Goal: Task Accomplishment & Management: Complete application form

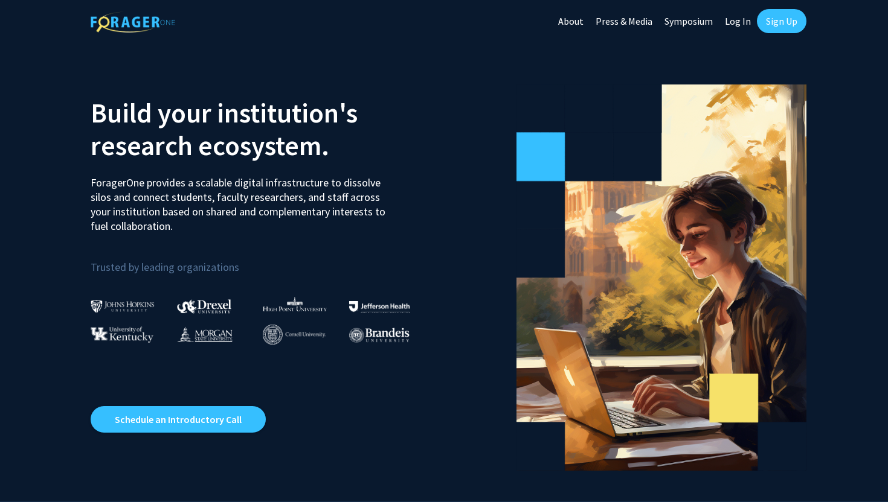
click at [745, 19] on link "Log In" at bounding box center [738, 21] width 38 height 42
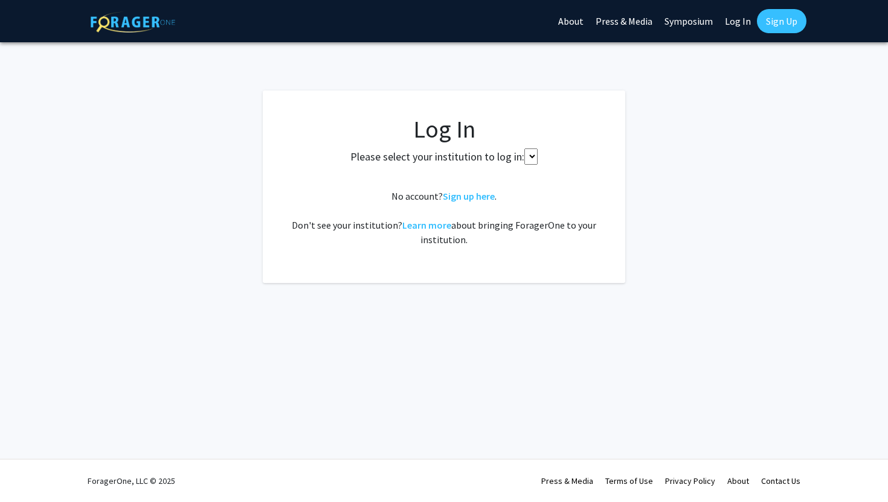
select select
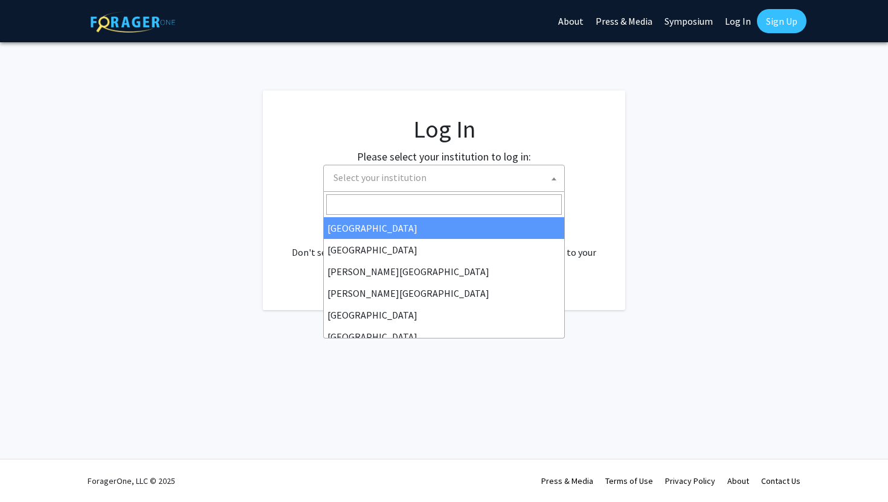
click at [431, 186] on span "Select your institution" at bounding box center [447, 177] width 236 height 25
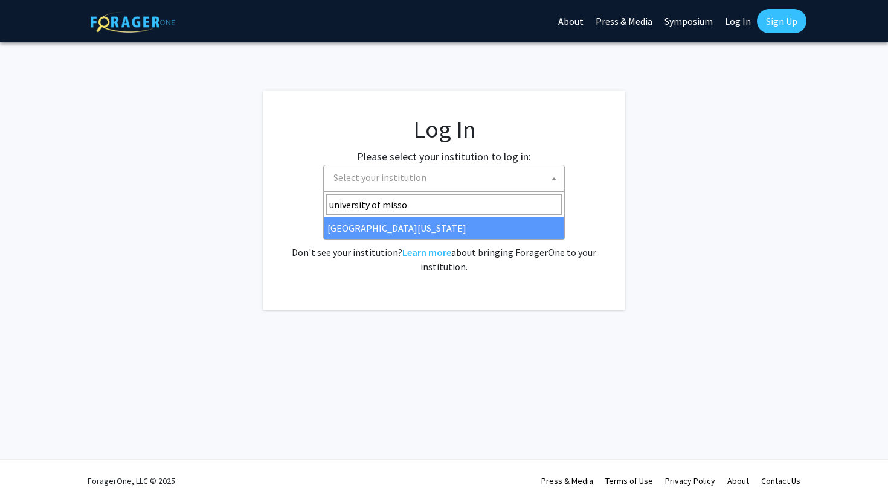
type input "university of missou"
select select "33"
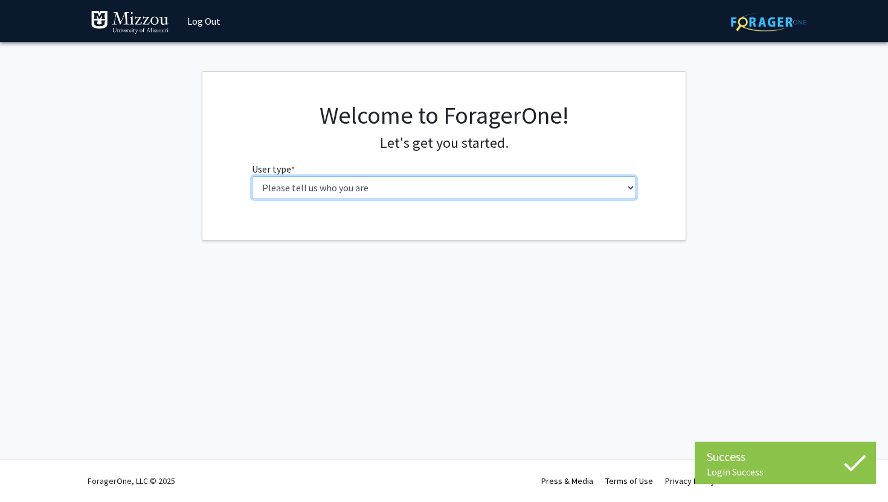
click at [432, 185] on select "Please tell us who you are Undergraduate Student Master's Student Doctoral Cand…" at bounding box center [444, 187] width 385 height 23
select select "1: undergrad"
click at [252, 176] on select "Please tell us who you are Undergraduate Student Master's Student Doctoral Cand…" at bounding box center [444, 187] width 385 height 23
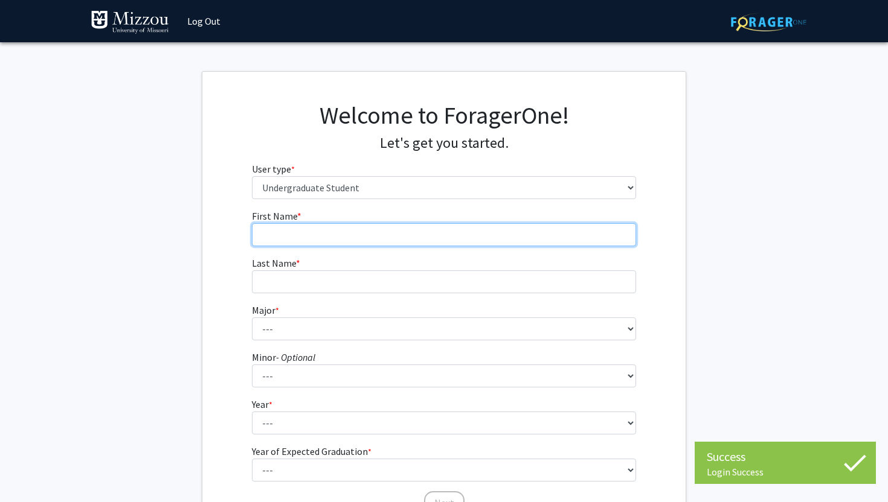
click at [420, 233] on input "First Name * required" at bounding box center [444, 234] width 385 height 23
type input "Hailey"
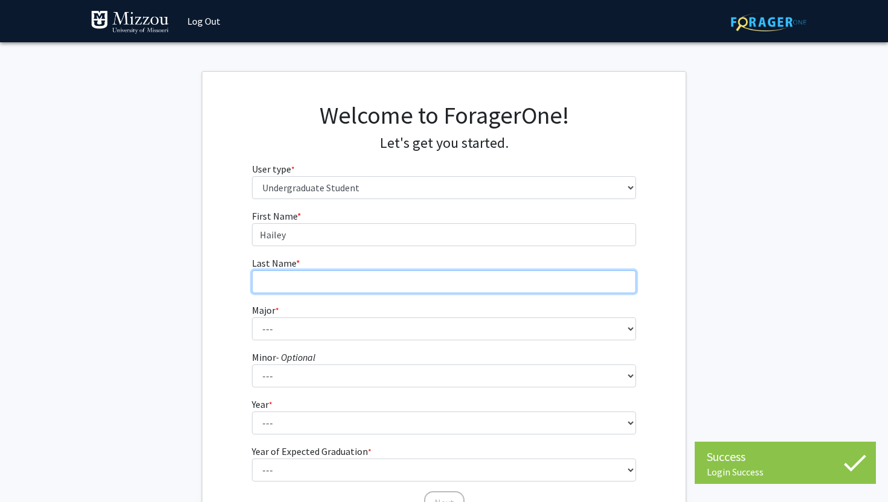
type input "[PERSON_NAME]"
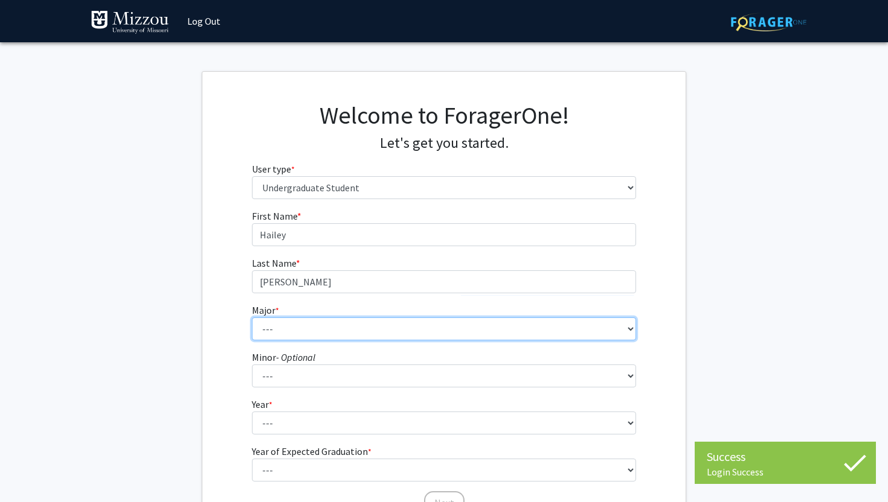
click at [353, 333] on select "--- Agribusiness Management Agricultural Education Agricultural Education: Comm…" at bounding box center [444, 329] width 385 height 23
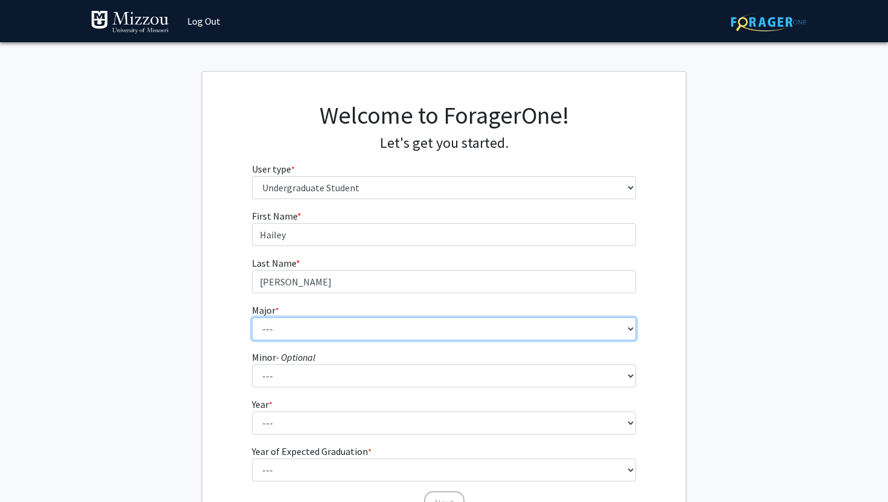
select select "17: 2505"
click at [252, 318] on select "--- Agribusiness Management Agricultural Education Agricultural Education: Comm…" at bounding box center [444, 329] width 385 height 23
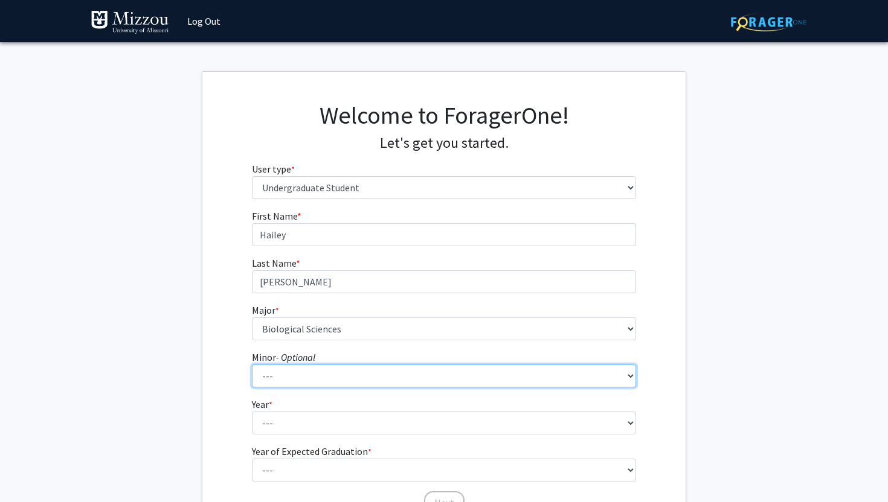
click at [364, 383] on select "--- Accountancy Aerospace Engineering Aerospace Studies Agribusiness Management…" at bounding box center [444, 376] width 385 height 23
select select "23: 1979"
click at [252, 365] on select "--- Accountancy Aerospace Engineering Aerospace Studies Agribusiness Management…" at bounding box center [444, 376] width 385 height 23
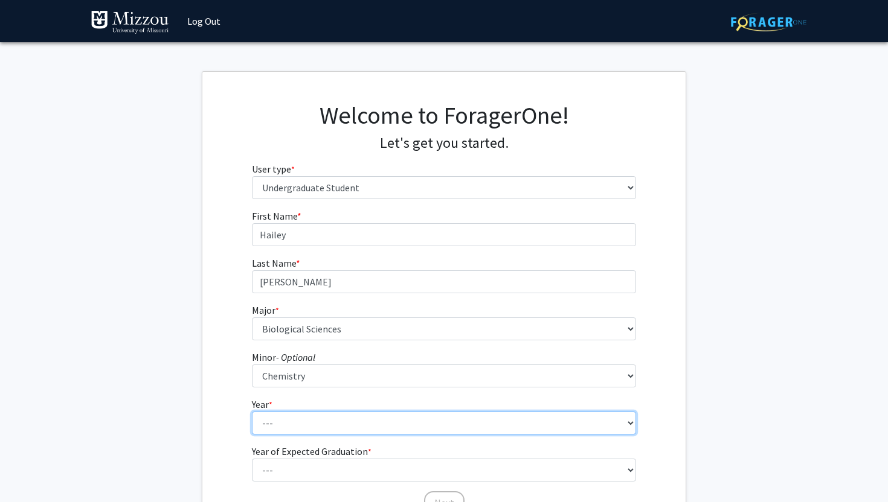
click at [377, 421] on select "--- First-year Sophomore Junior Senior Postbaccalaureate Certificate" at bounding box center [444, 423] width 385 height 23
select select "3: junior"
click at [252, 412] on select "--- First-year Sophomore Junior Senior Postbaccalaureate Certificate" at bounding box center [444, 423] width 385 height 23
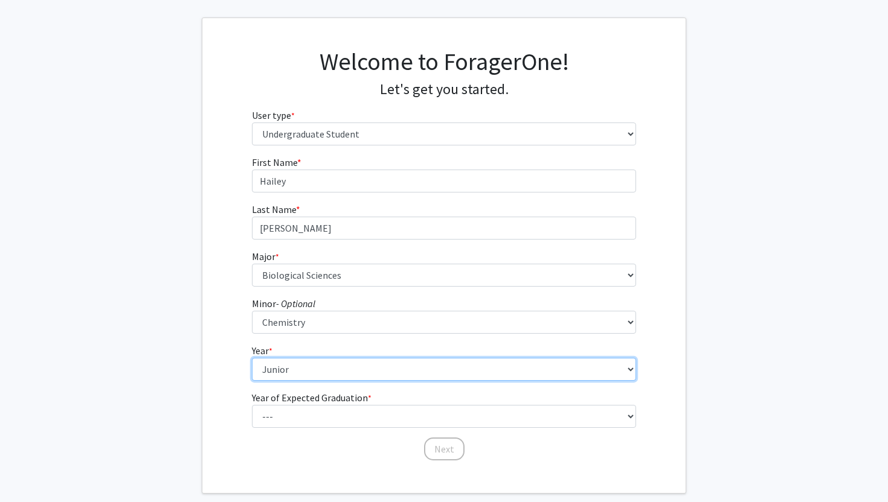
scroll to position [69, 0]
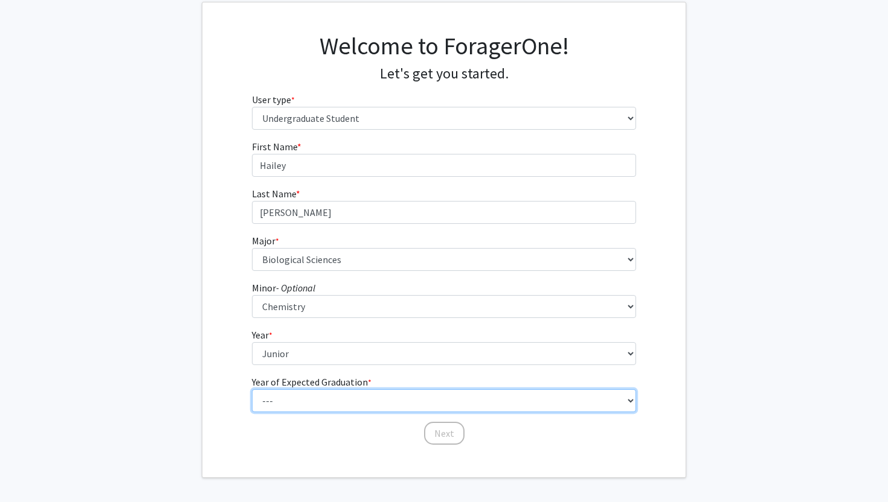
click at [345, 408] on select "--- 2025 2026 2027 2028 2029 2030 2031 2032 2033 2034" at bounding box center [444, 401] width 385 height 23
select select "3: 2027"
click at [252, 390] on select "--- 2025 2026 2027 2028 2029 2030 2031 2032 2033 2034" at bounding box center [444, 401] width 385 height 23
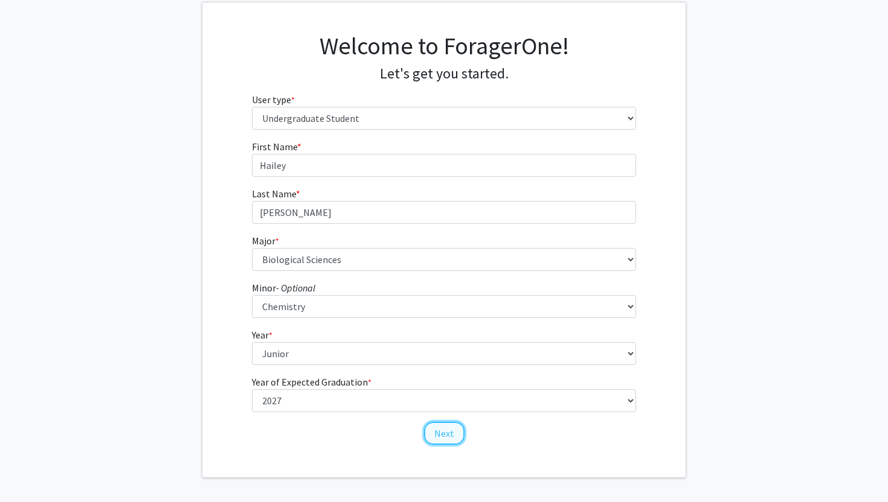
click at [451, 429] on button "Next" at bounding box center [444, 433] width 40 height 23
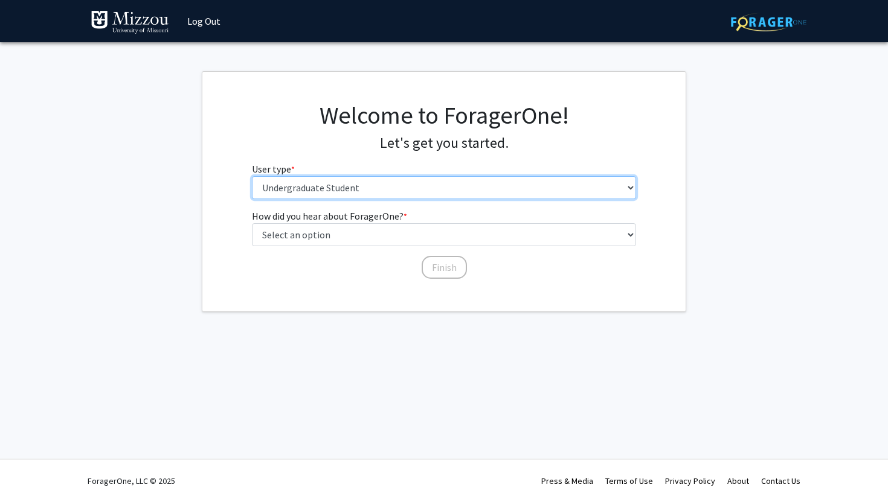
click at [365, 190] on select "Please tell us who you are Undergraduate Student Master's Student Doctoral Cand…" at bounding box center [444, 187] width 385 height 23
click at [252, 176] on select "Please tell us who you are Undergraduate Student Master's Student Doctoral Cand…" at bounding box center [444, 187] width 385 height 23
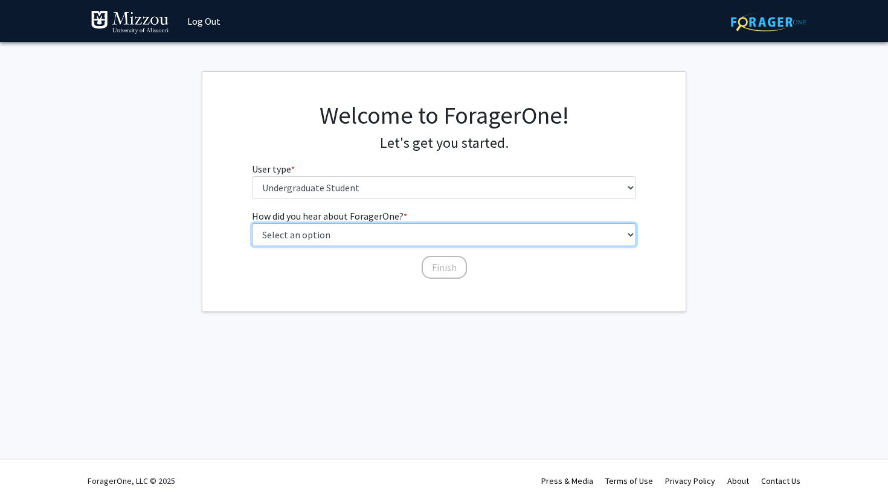
click at [404, 239] on select "Select an option Peer/student recommendation Faculty/staff recommendation Unive…" at bounding box center [444, 234] width 385 height 23
select select "2: faculty_recommendation"
click at [252, 223] on select "Select an option Peer/student recommendation Faculty/staff recommendation Unive…" at bounding box center [444, 234] width 385 height 23
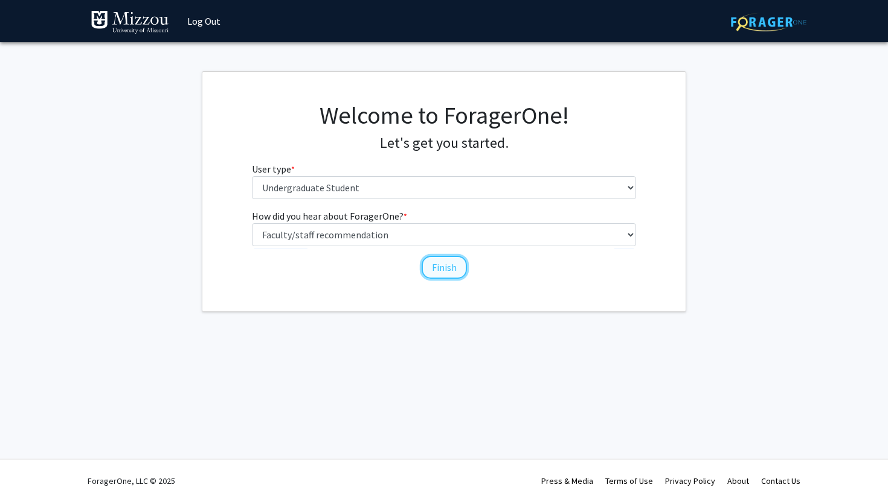
click at [438, 267] on button "Finish" at bounding box center [444, 267] width 45 height 23
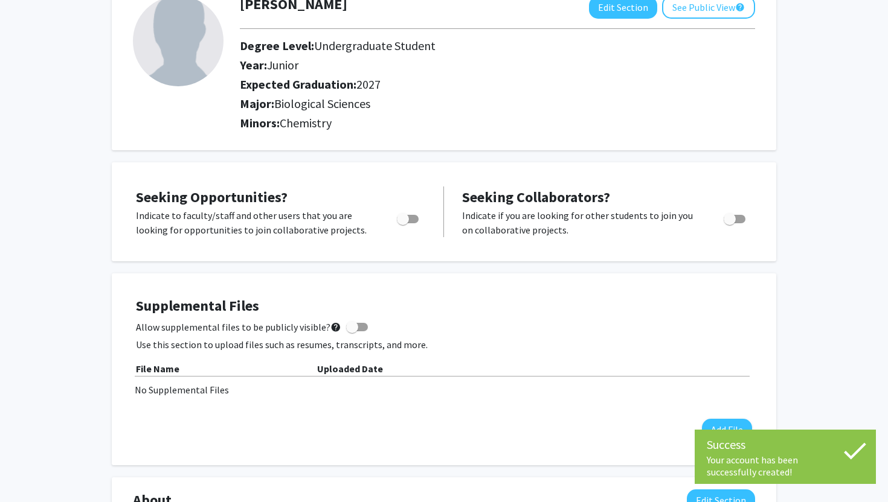
scroll to position [85, 0]
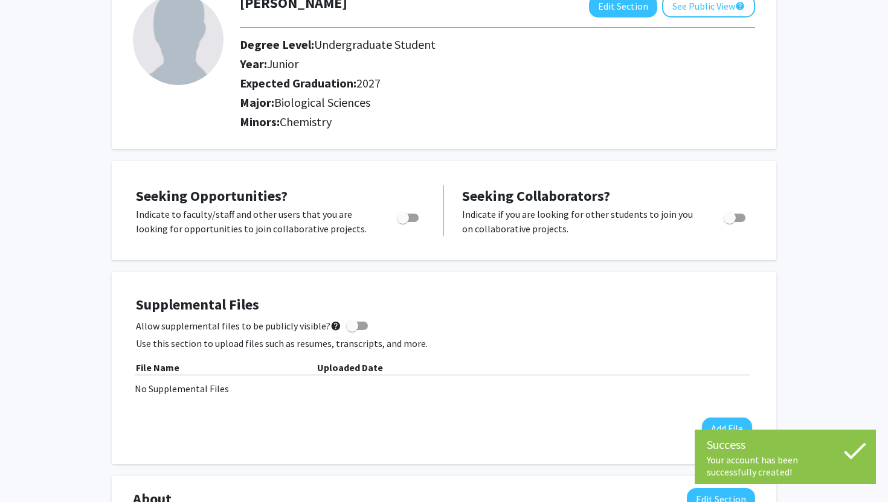
click at [411, 215] on span "Toggle" at bounding box center [408, 218] width 22 height 8
click at [403, 222] on input "Are you actively seeking opportunities?" at bounding box center [402, 222] width 1 height 1
checkbox input "true"
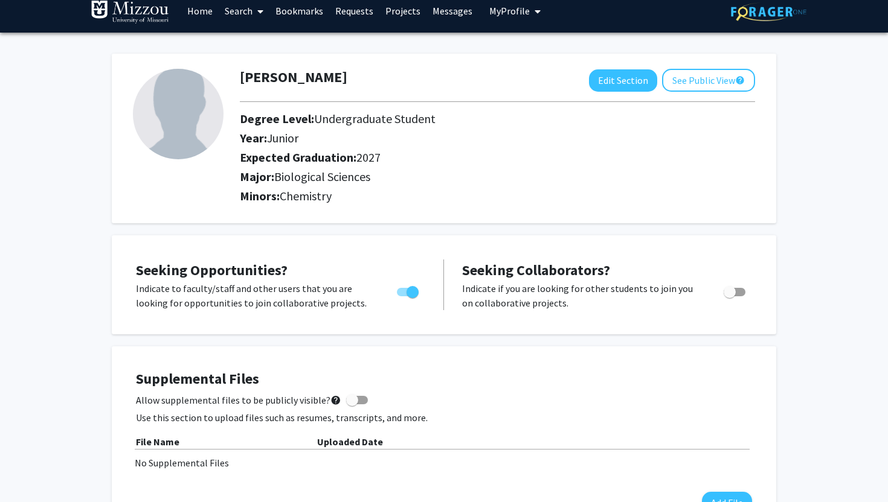
scroll to position [0, 0]
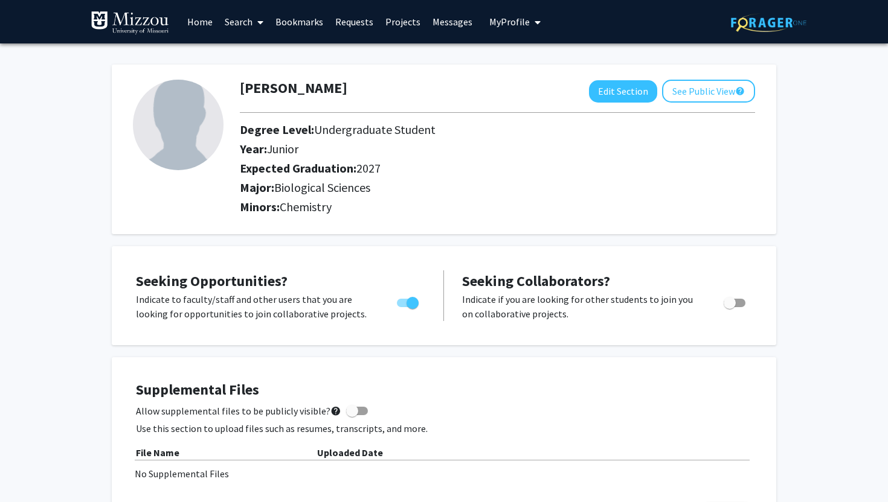
click at [207, 19] on link "Home" at bounding box center [199, 22] width 37 height 42
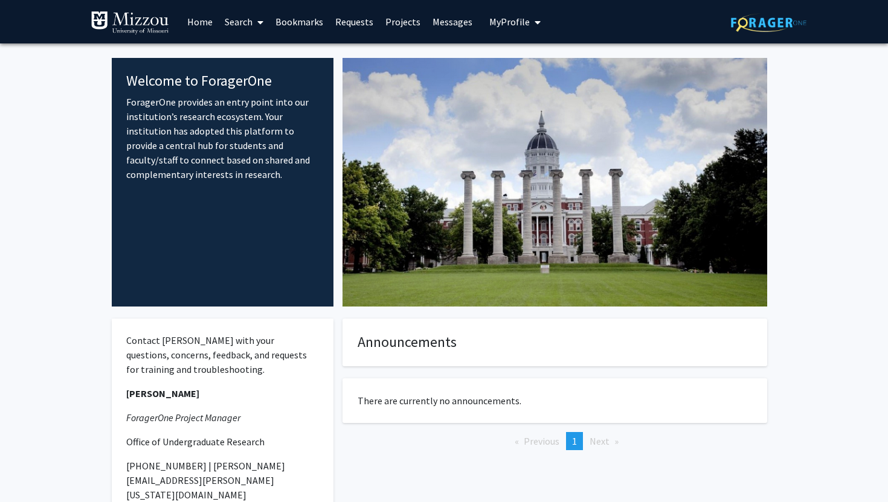
click at [396, 30] on link "Projects" at bounding box center [402, 22] width 47 height 42
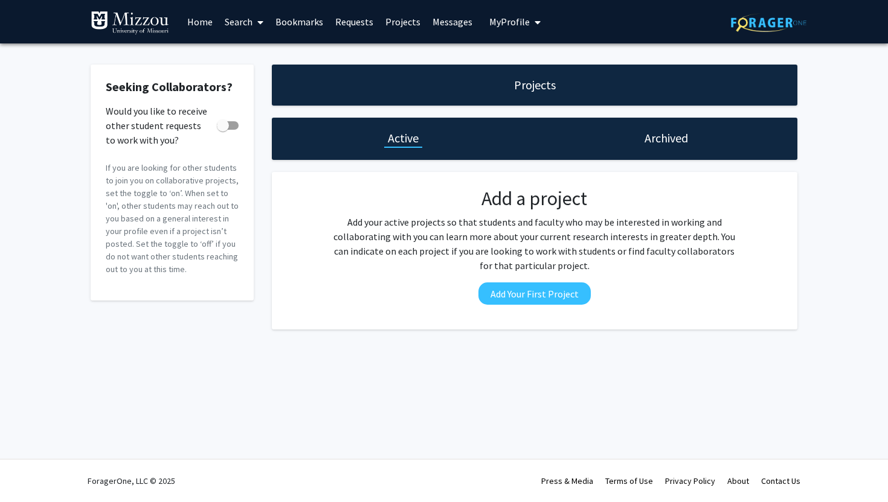
click at [457, 25] on link "Messages" at bounding box center [452, 22] width 52 height 42
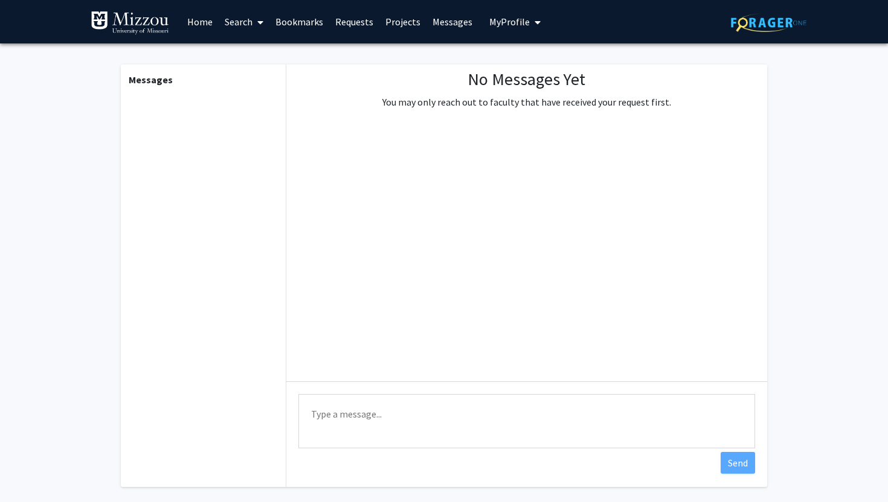
click at [255, 19] on span at bounding box center [257, 22] width 11 height 42
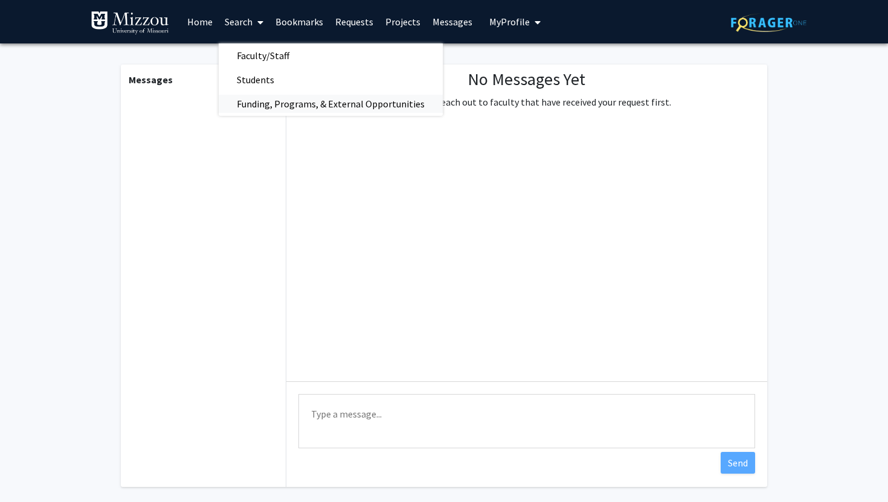
click at [281, 105] on span "Funding, Programs, & External Opportunities" at bounding box center [331, 104] width 224 height 24
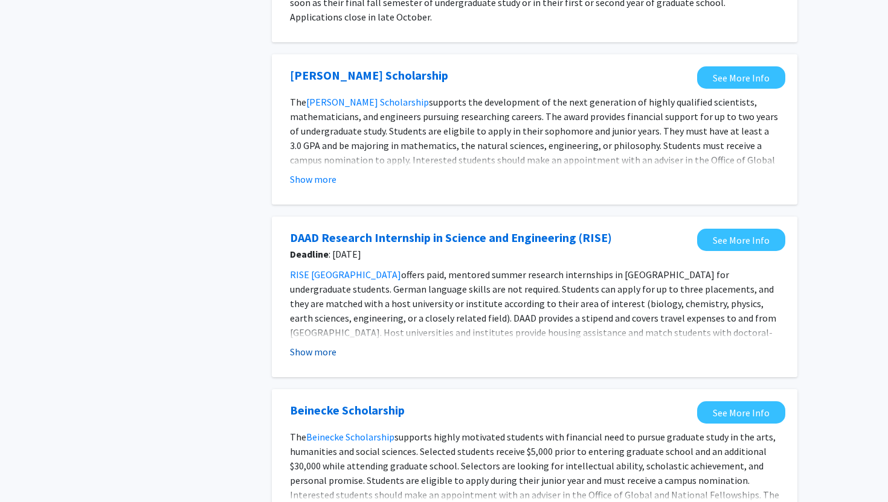
scroll to position [1032, 0]
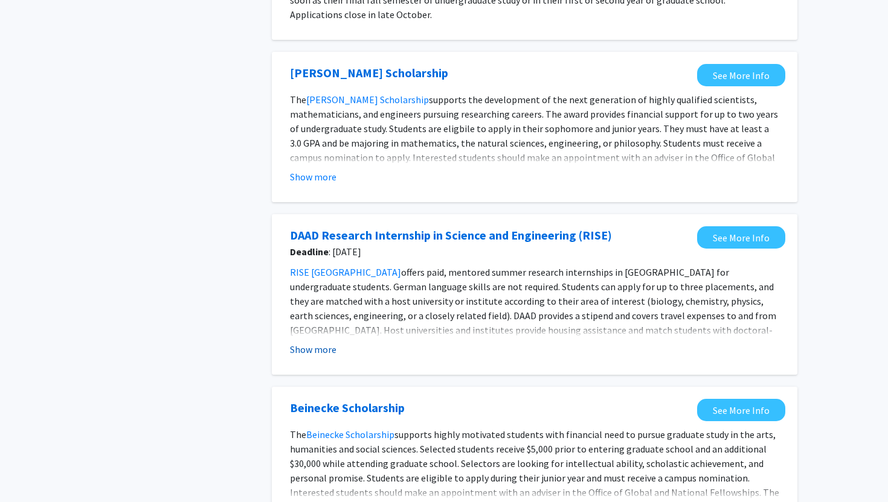
click at [331, 348] on button "Show more" at bounding box center [313, 349] width 47 height 14
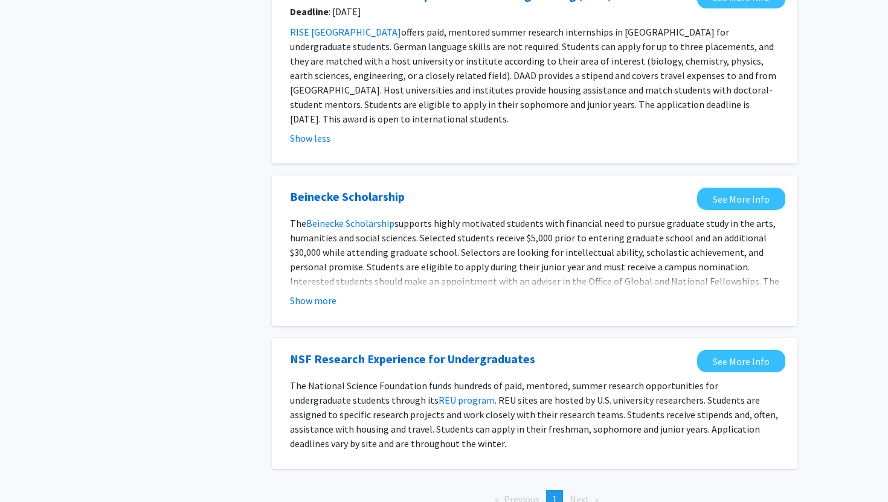
scroll to position [1274, 0]
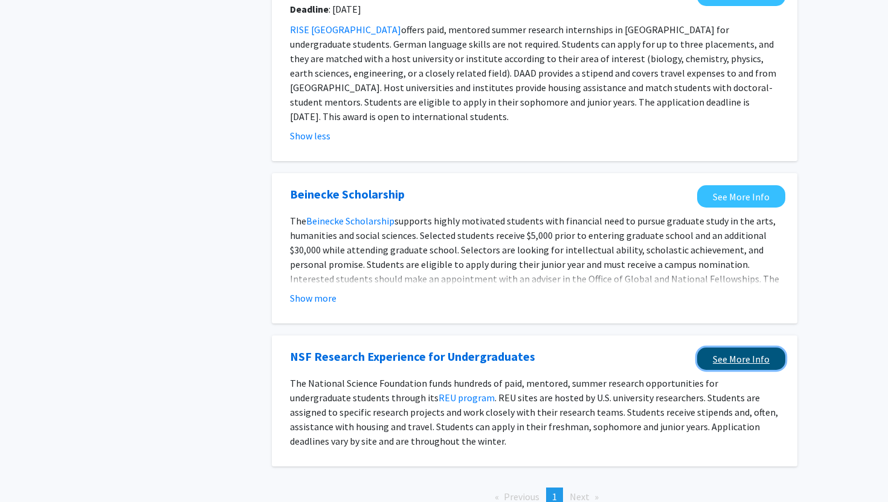
click at [705, 350] on link "See More Info" at bounding box center [741, 359] width 88 height 22
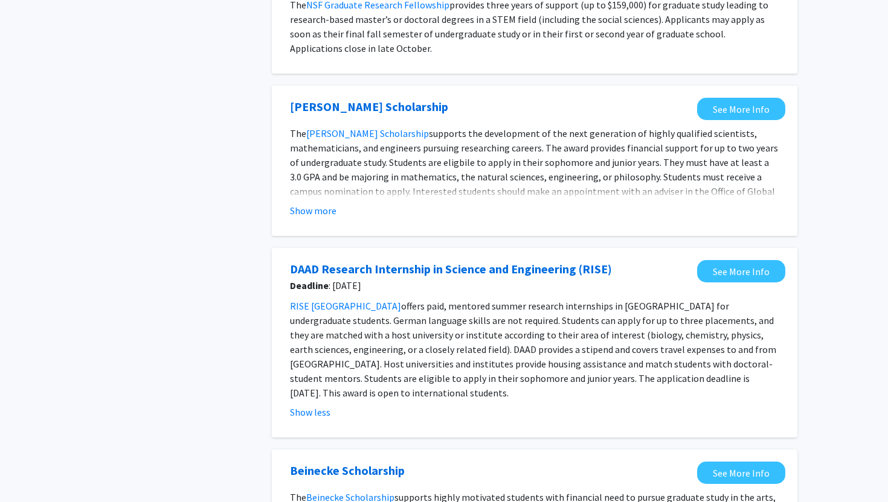
scroll to position [992, 0]
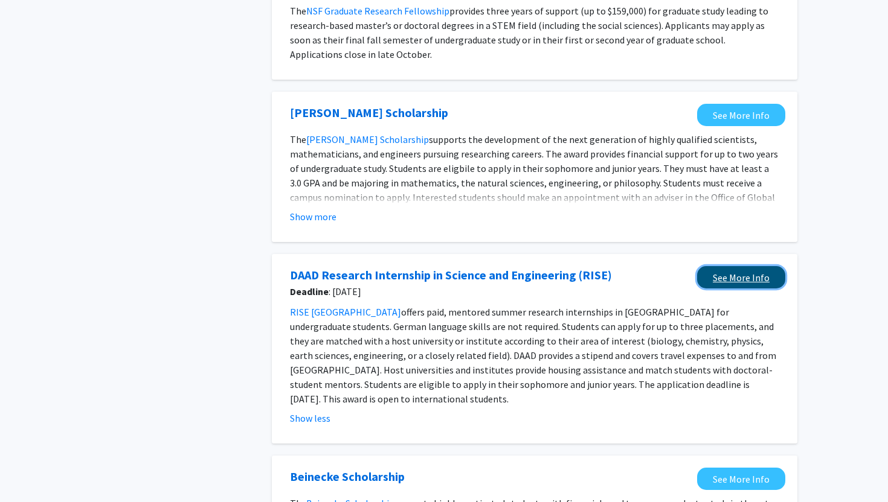
click at [724, 275] on link "See More Info" at bounding box center [741, 277] width 88 height 22
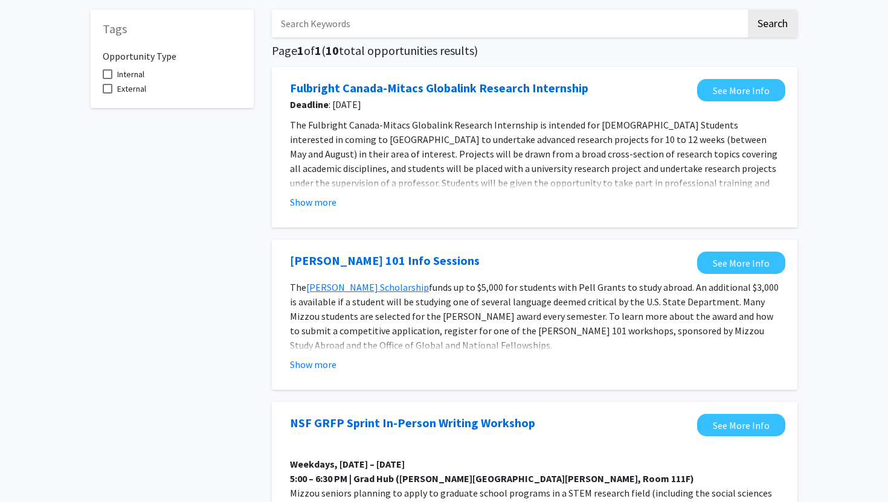
scroll to position [0, 0]
